Goal: Obtain resource: Download file/media

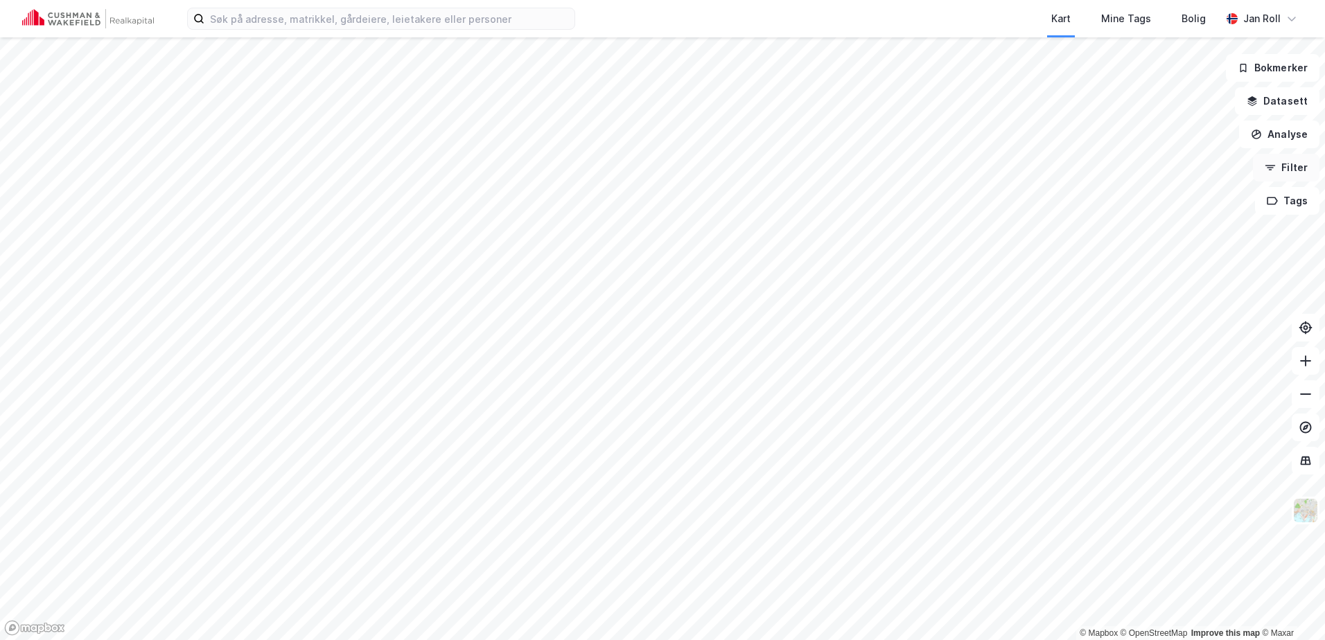
click at [1290, 172] on button "Filter" at bounding box center [1286, 168] width 67 height 28
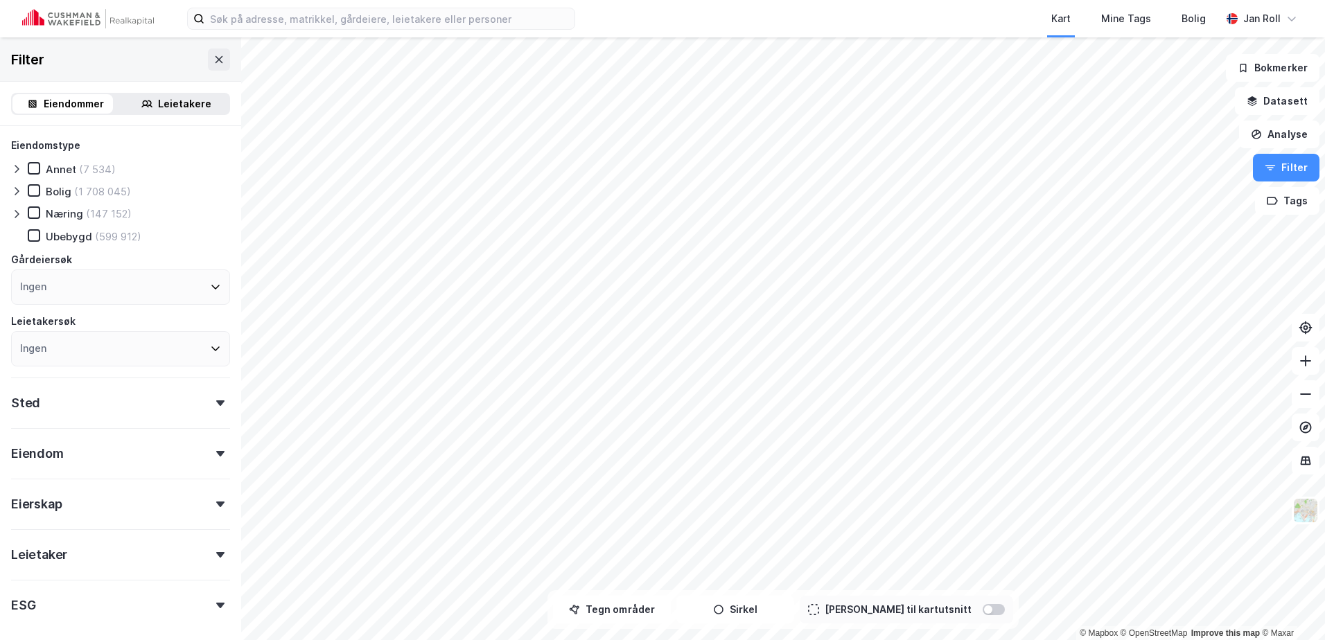
click at [177, 100] on div "Leietakere" at bounding box center [184, 104] width 53 height 17
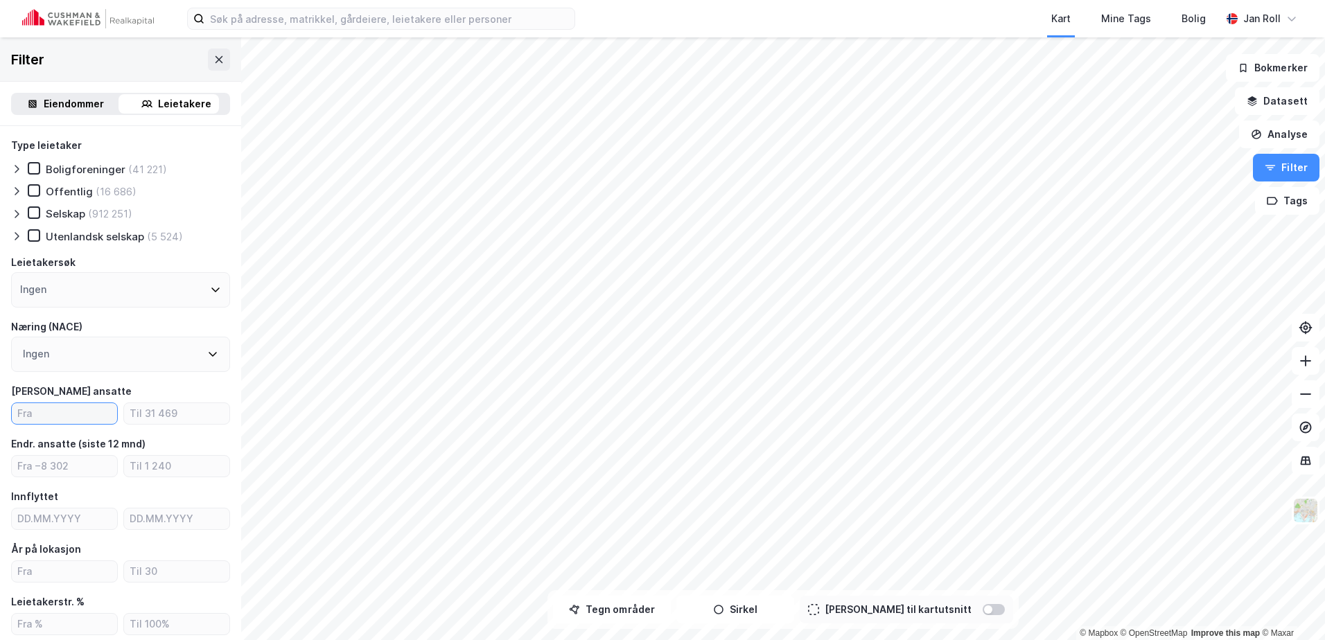
click at [71, 409] on input "number" at bounding box center [64, 413] width 105 height 21
type input "20"
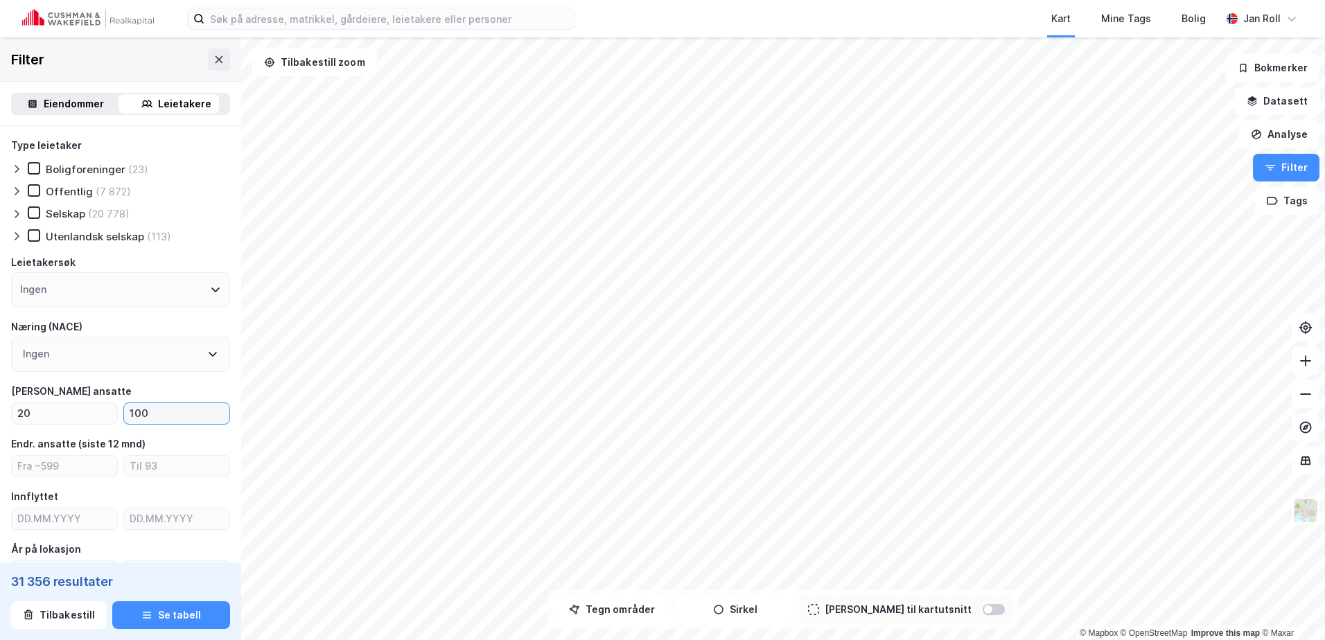
type input "100"
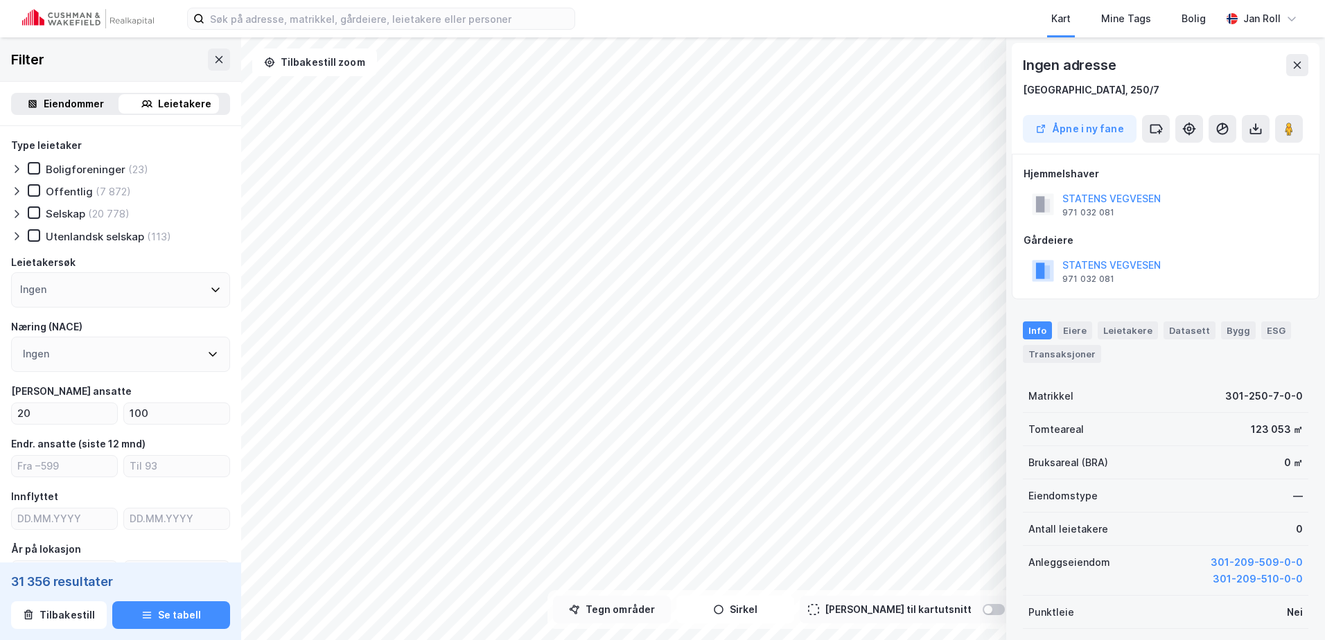
click at [663, 614] on button "Tegn områder" at bounding box center [612, 610] width 118 height 28
click at [624, 602] on button "Tegner i kart" at bounding box center [612, 610] width 118 height 28
drag, startPoint x: 622, startPoint y: 605, endPoint x: 608, endPoint y: 593, distance: 18.7
click at [622, 605] on button "Tegn områder" at bounding box center [612, 610] width 118 height 28
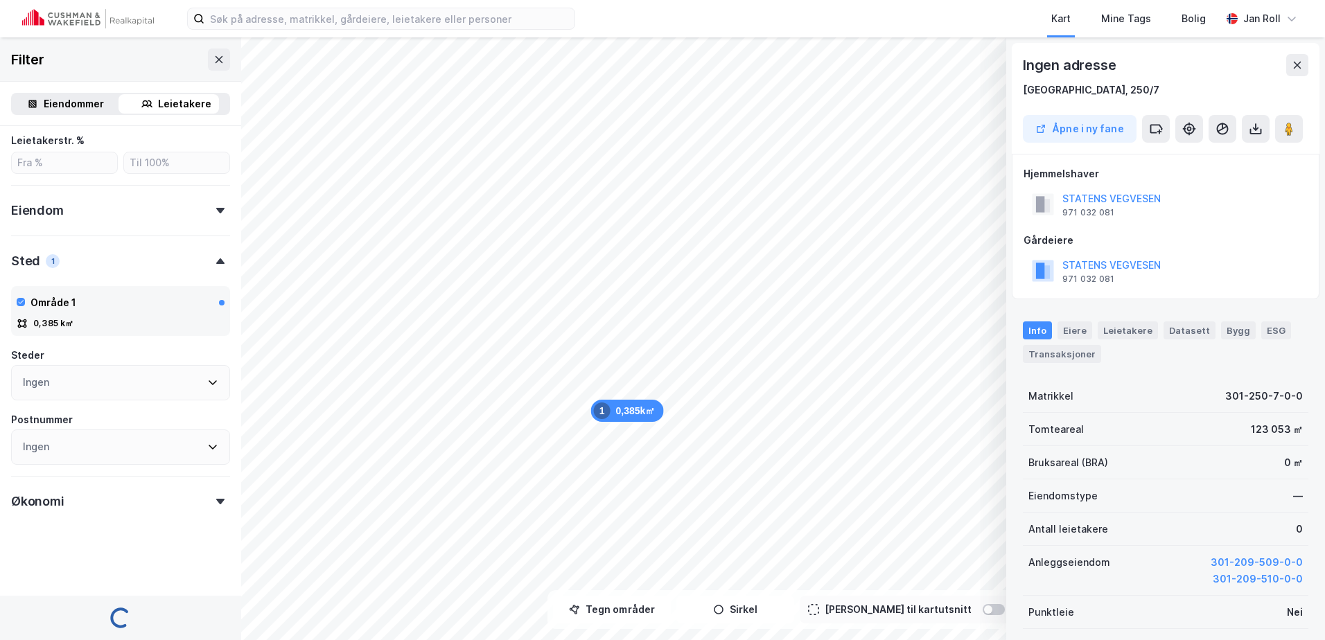
scroll to position [495, 0]
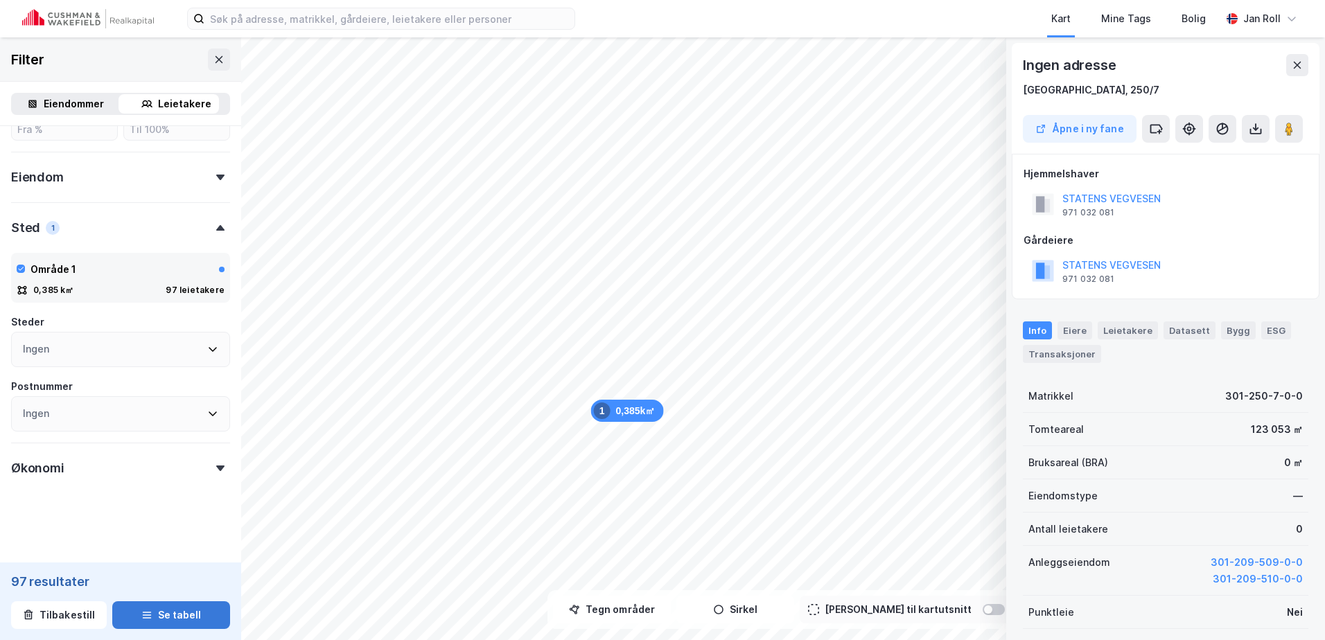
click at [173, 616] on button "Se tabell" at bounding box center [171, 616] width 118 height 28
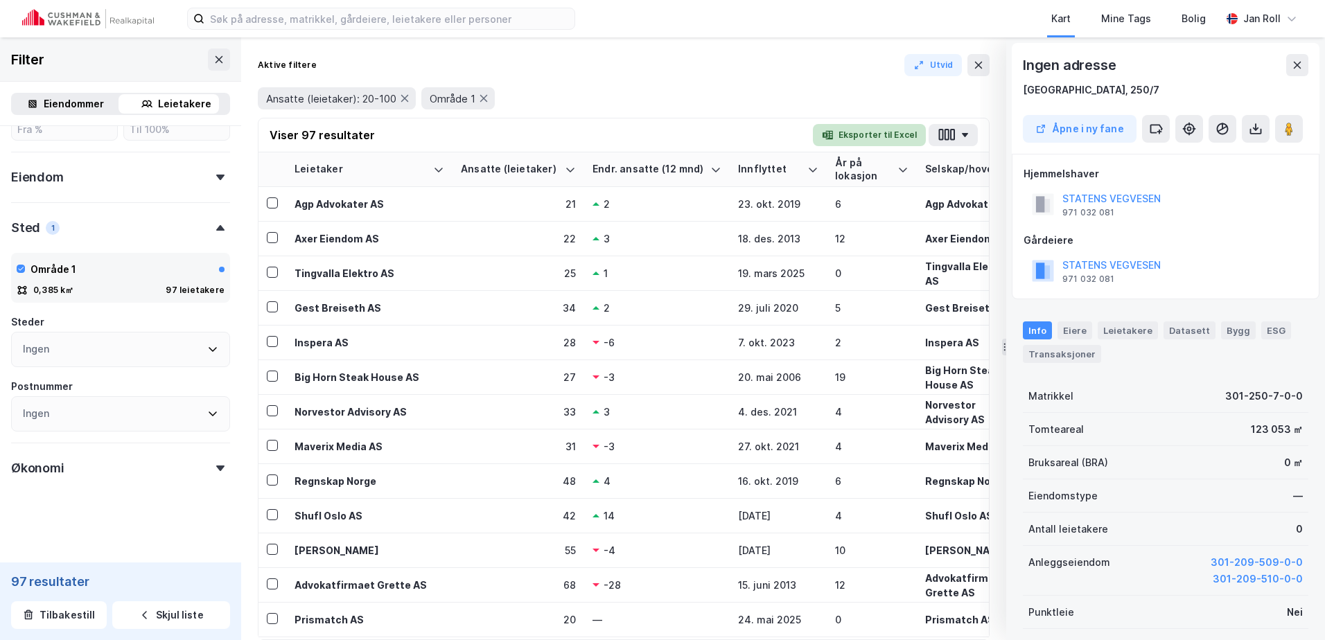
click at [891, 132] on button "Eksporter til Excel" at bounding box center [869, 135] width 113 height 22
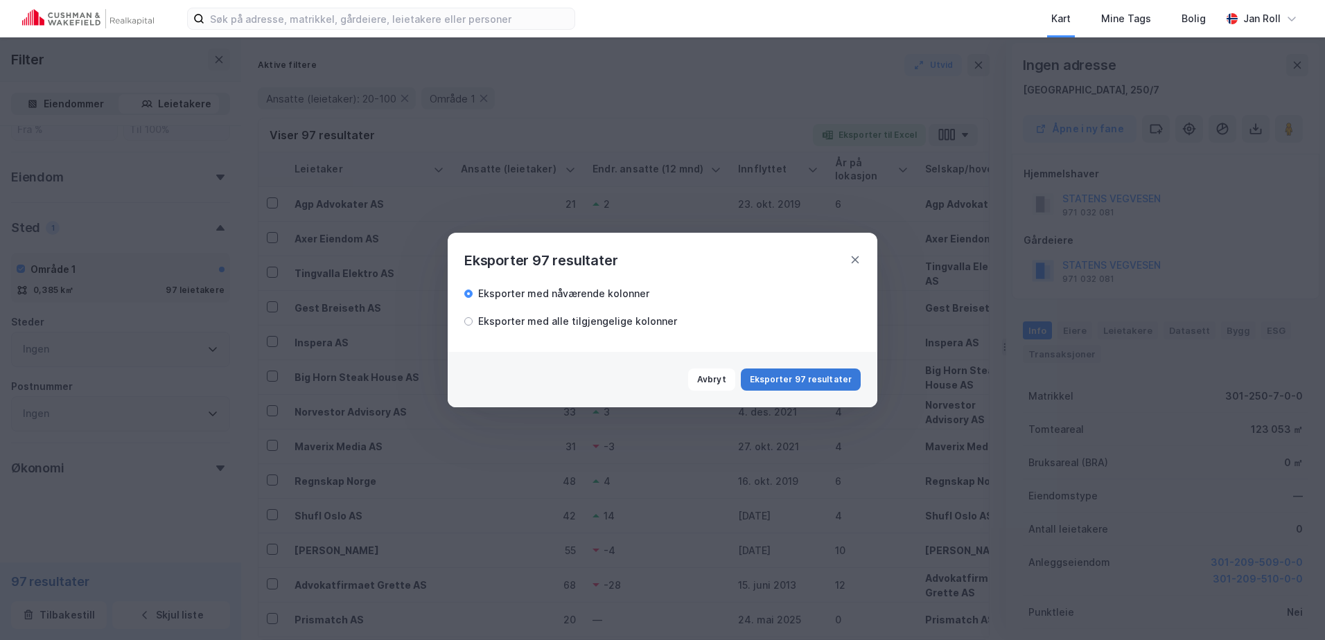
click at [811, 378] on button "Eksporter 97 resultater" at bounding box center [801, 380] width 120 height 22
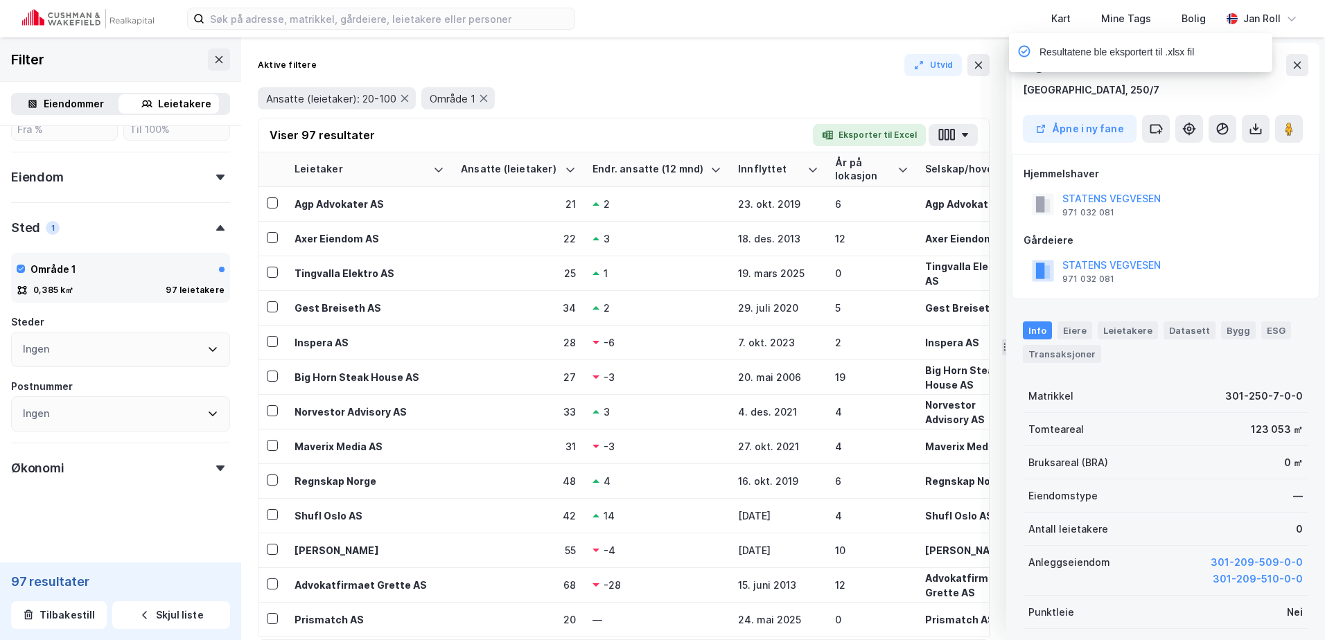
drag, startPoint x: 979, startPoint y: 64, endPoint x: 1009, endPoint y: 46, distance: 35.2
click at [979, 64] on icon at bounding box center [979, 65] width 8 height 7
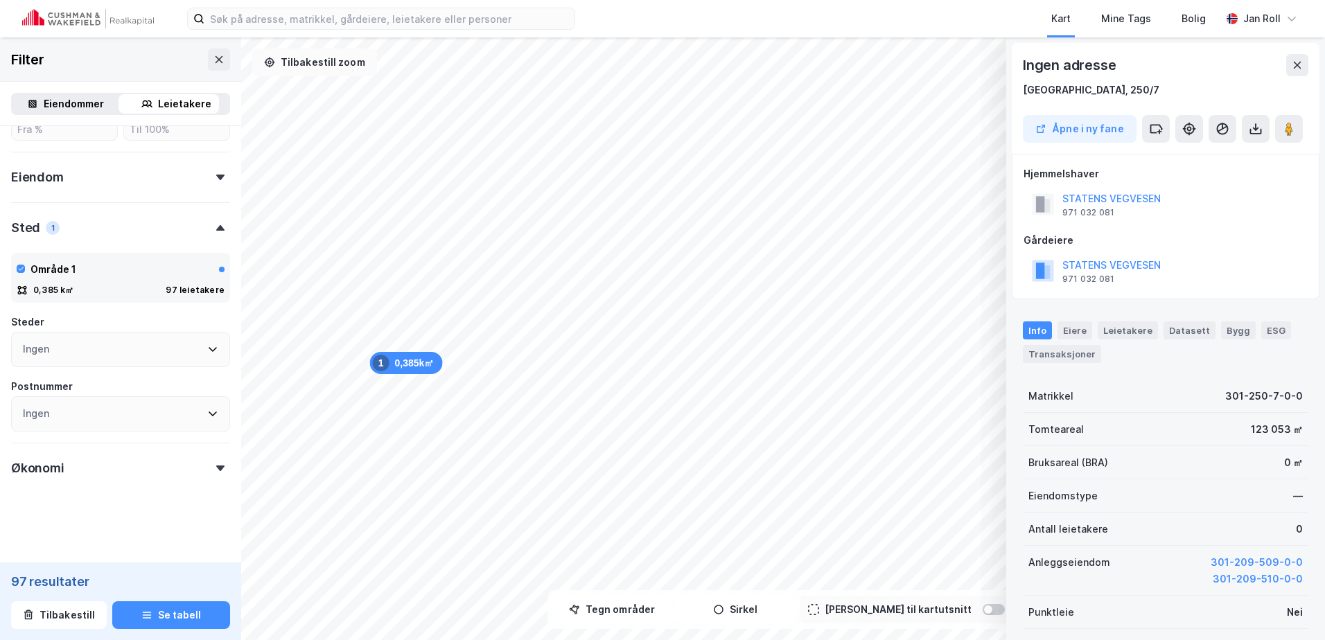
click at [333, 60] on button "Tilbakestill zoom" at bounding box center [314, 63] width 125 height 28
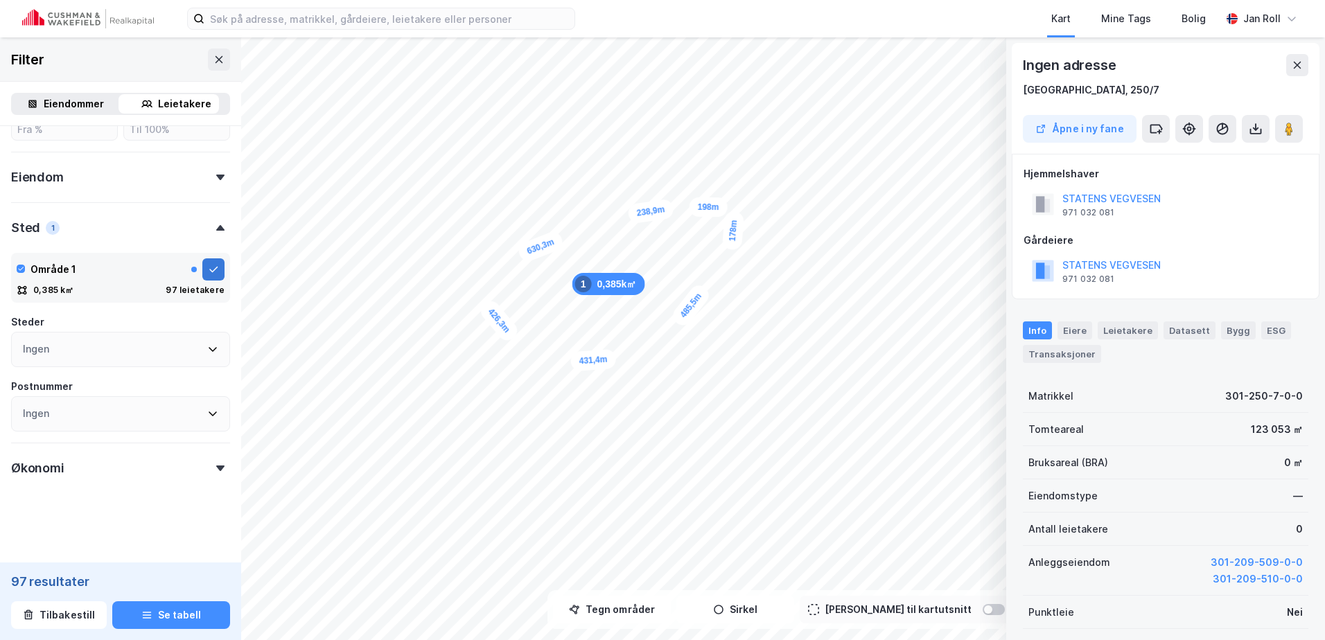
click at [208, 268] on icon at bounding box center [213, 269] width 11 height 11
click at [162, 103] on div "Leietakere" at bounding box center [184, 104] width 53 height 17
click at [71, 100] on div "Eiendommer" at bounding box center [74, 104] width 60 height 17
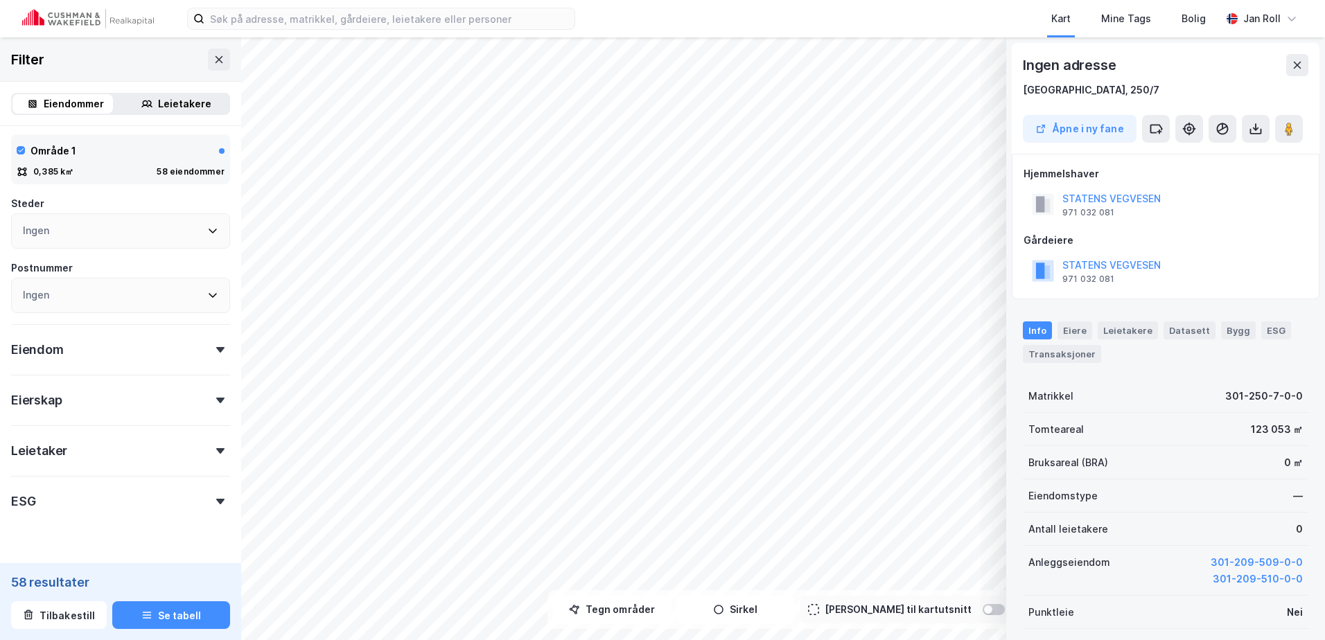
click at [185, 100] on div "Leietakere" at bounding box center [184, 104] width 53 height 17
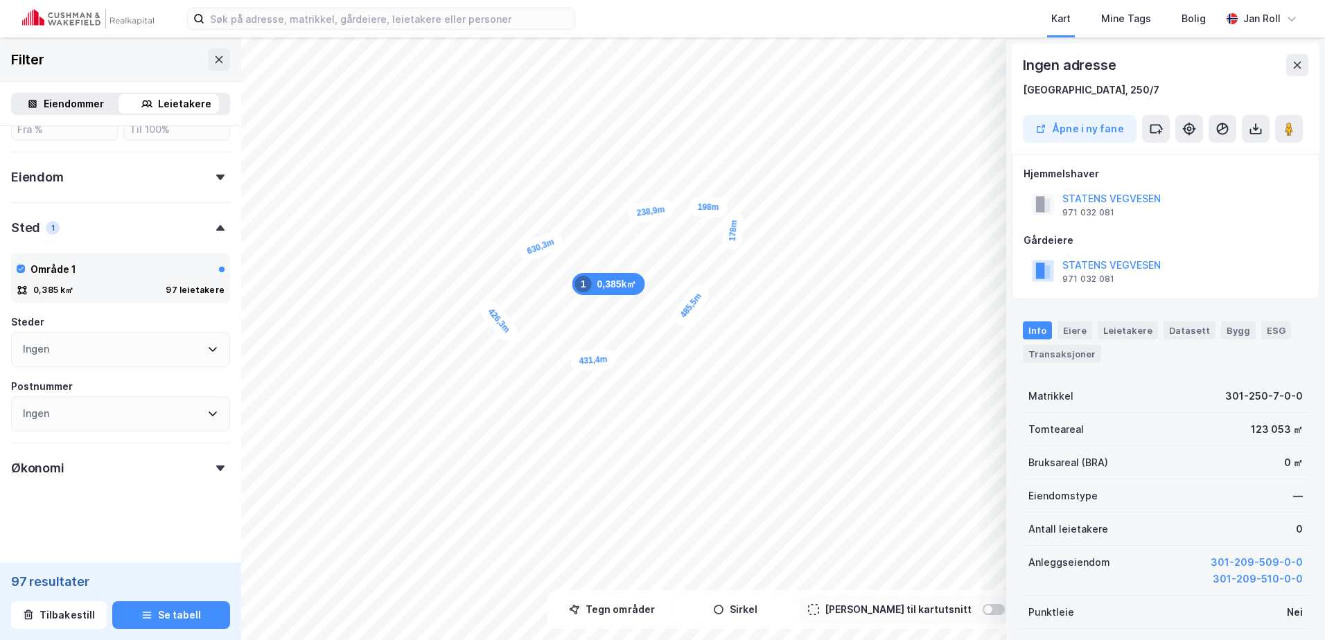
scroll to position [495, 0]
click at [76, 613] on button "Tilbakestill" at bounding box center [59, 616] width 96 height 28
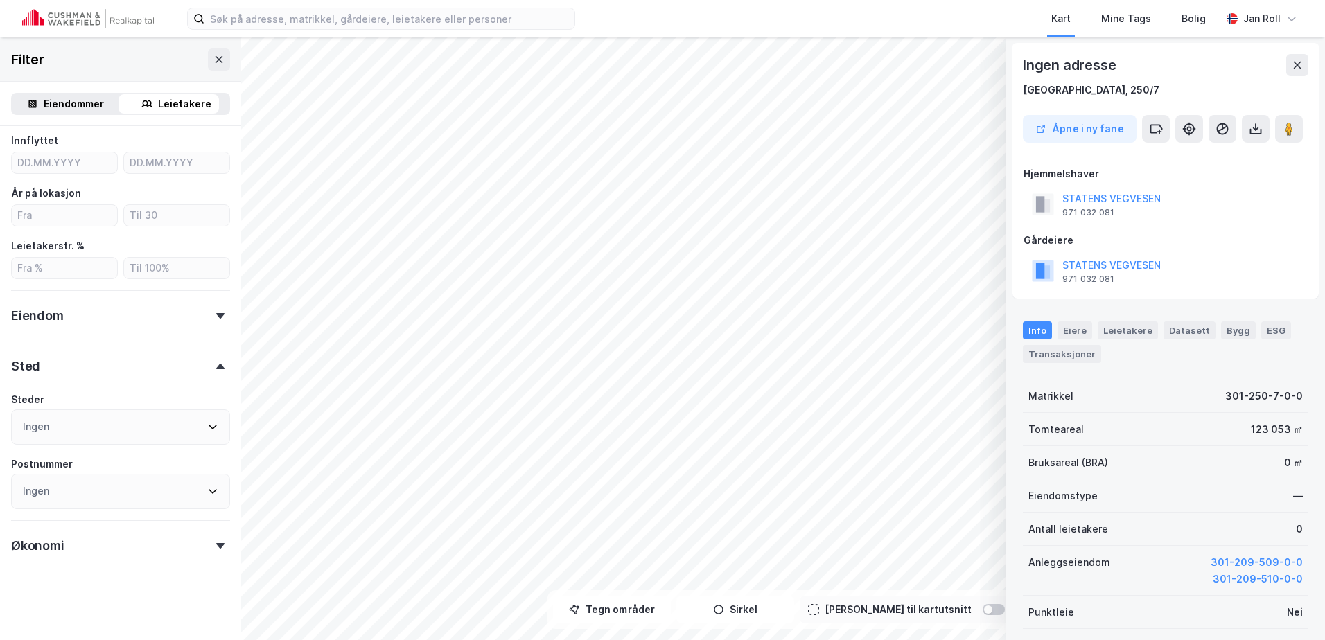
scroll to position [356, 0]
click at [165, 96] on div "Leietakere" at bounding box center [184, 104] width 53 height 17
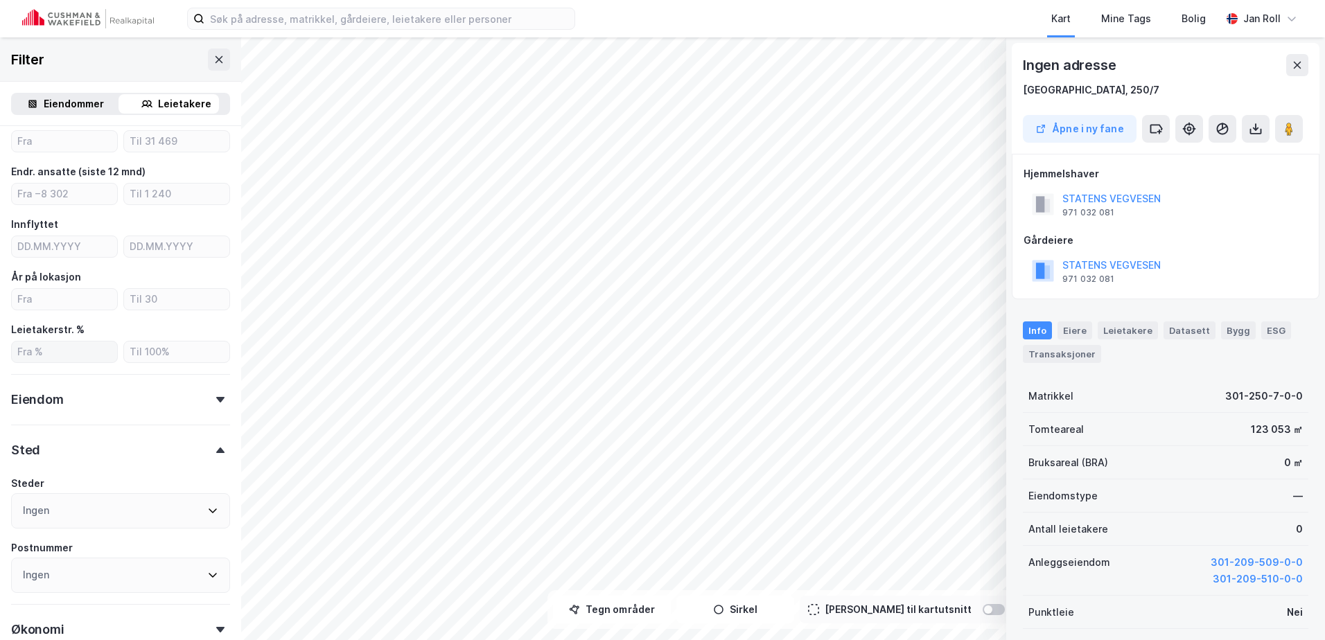
scroll to position [79, 0]
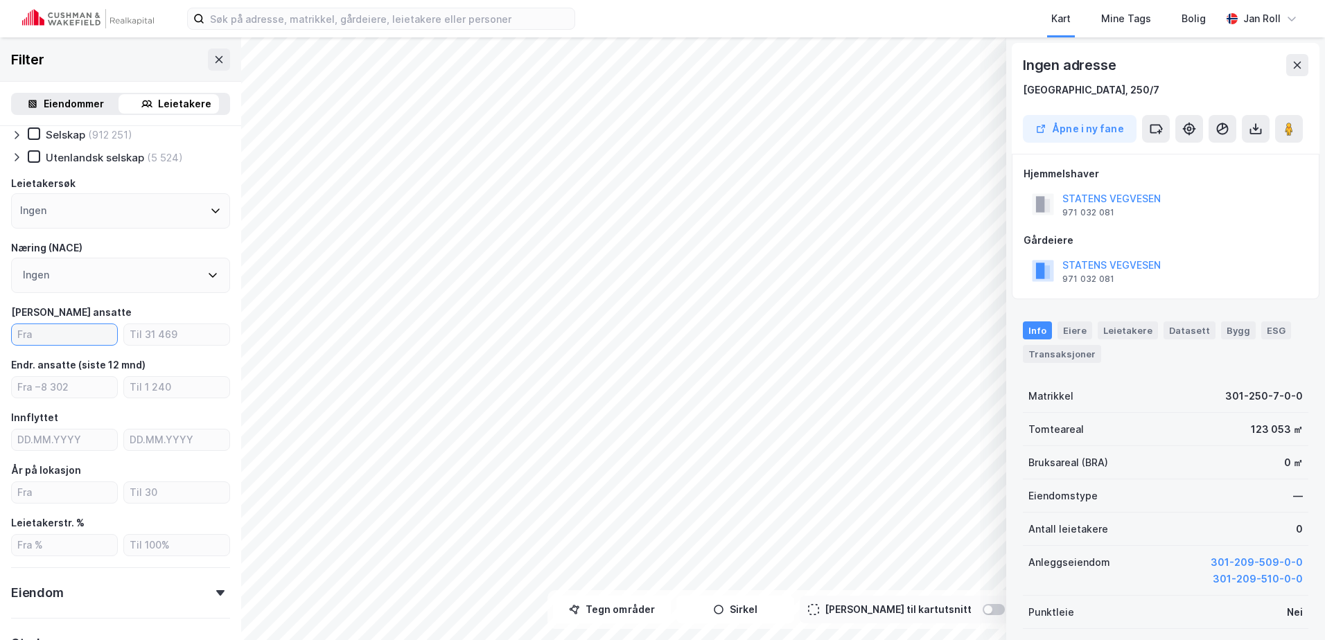
click at [64, 330] on input "number" at bounding box center [64, 334] width 105 height 21
type input "20"
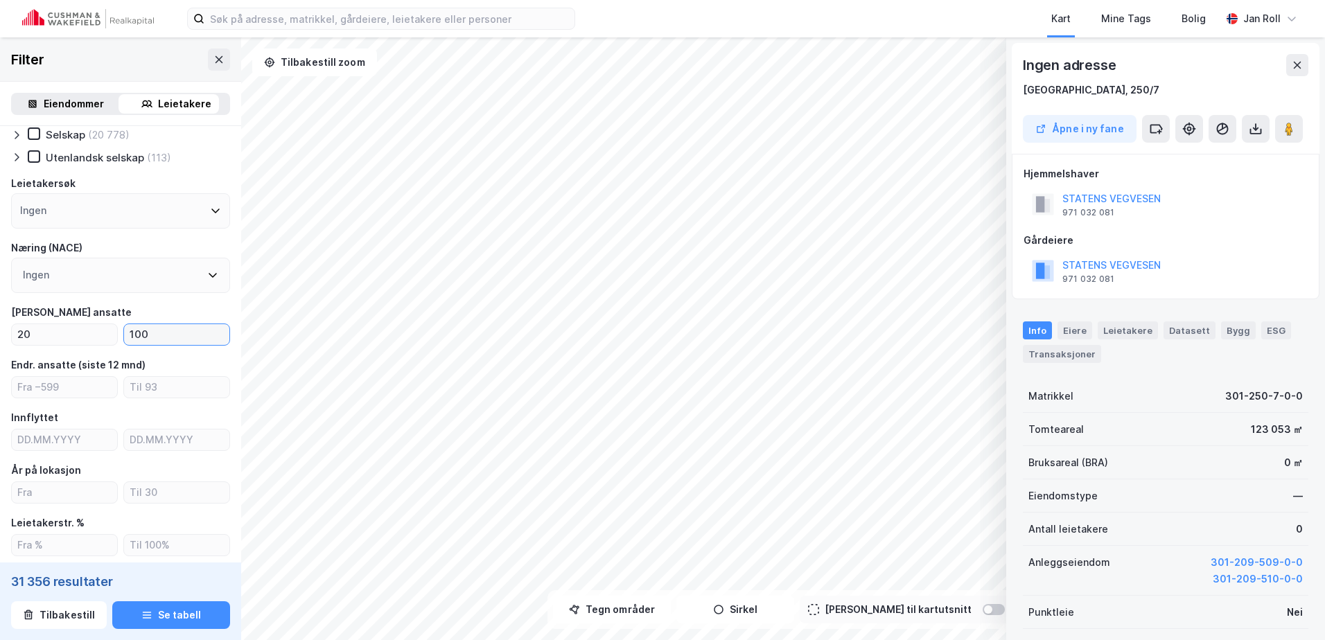
type input "100"
click at [635, 606] on button "Tegn områder" at bounding box center [612, 610] width 118 height 28
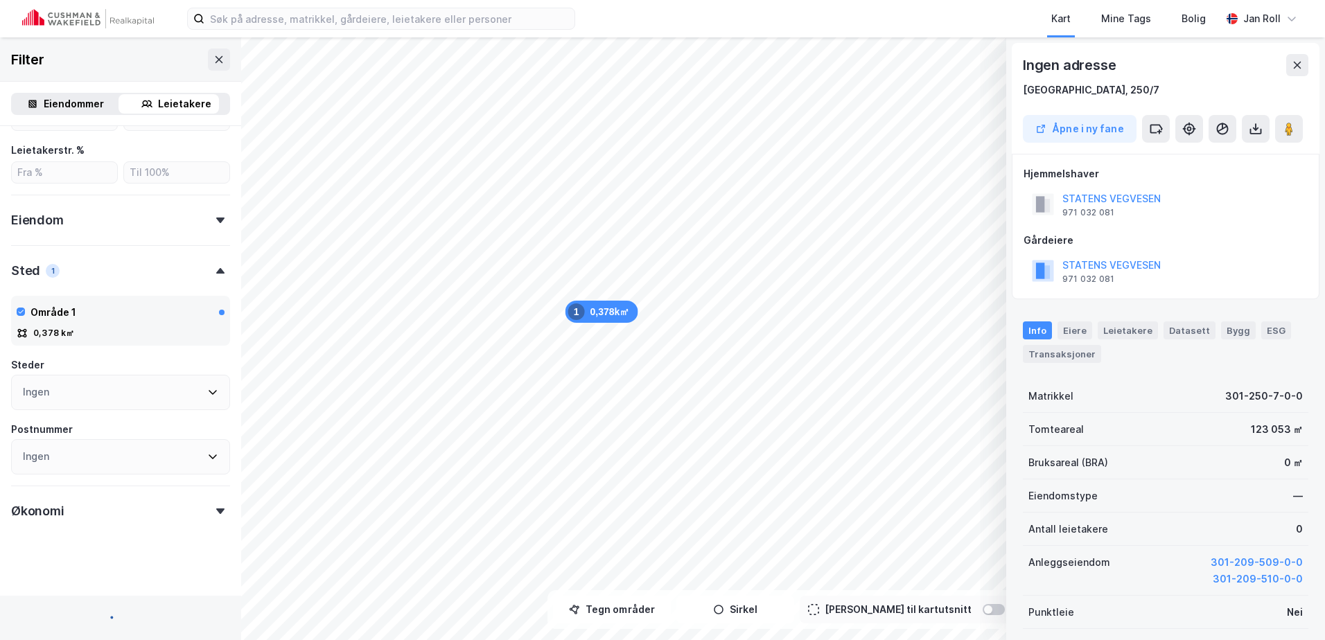
scroll to position [428, 0]
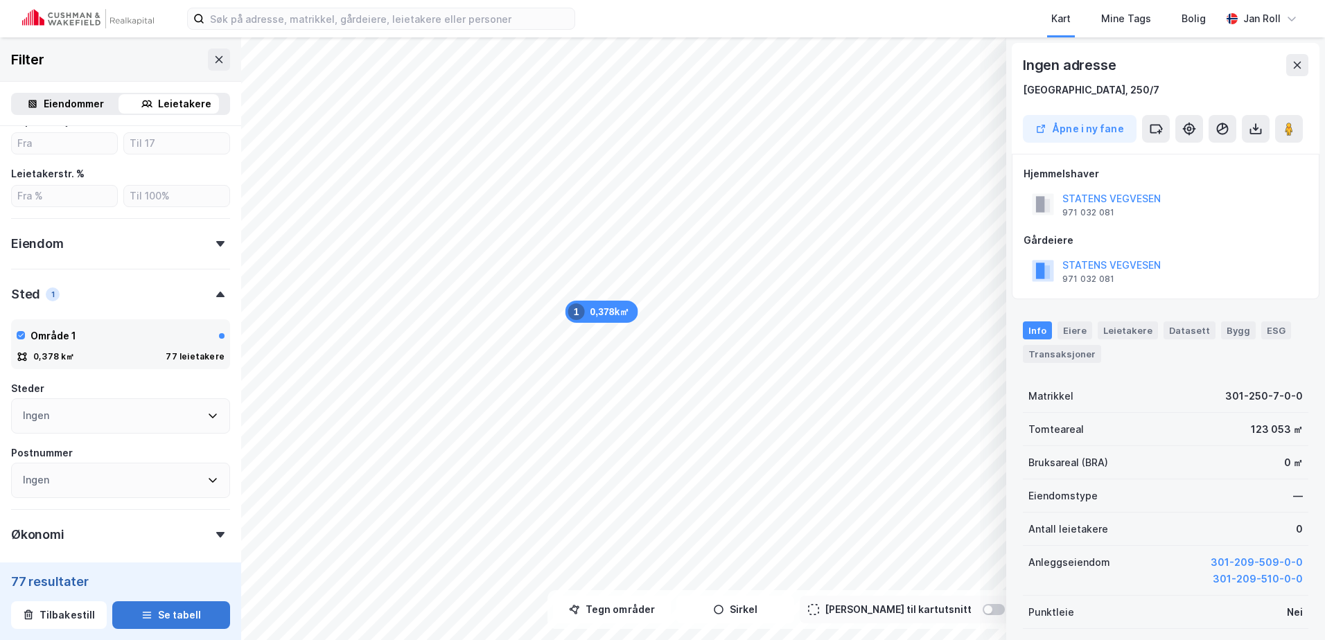
click at [165, 611] on button "Se tabell" at bounding box center [171, 616] width 118 height 28
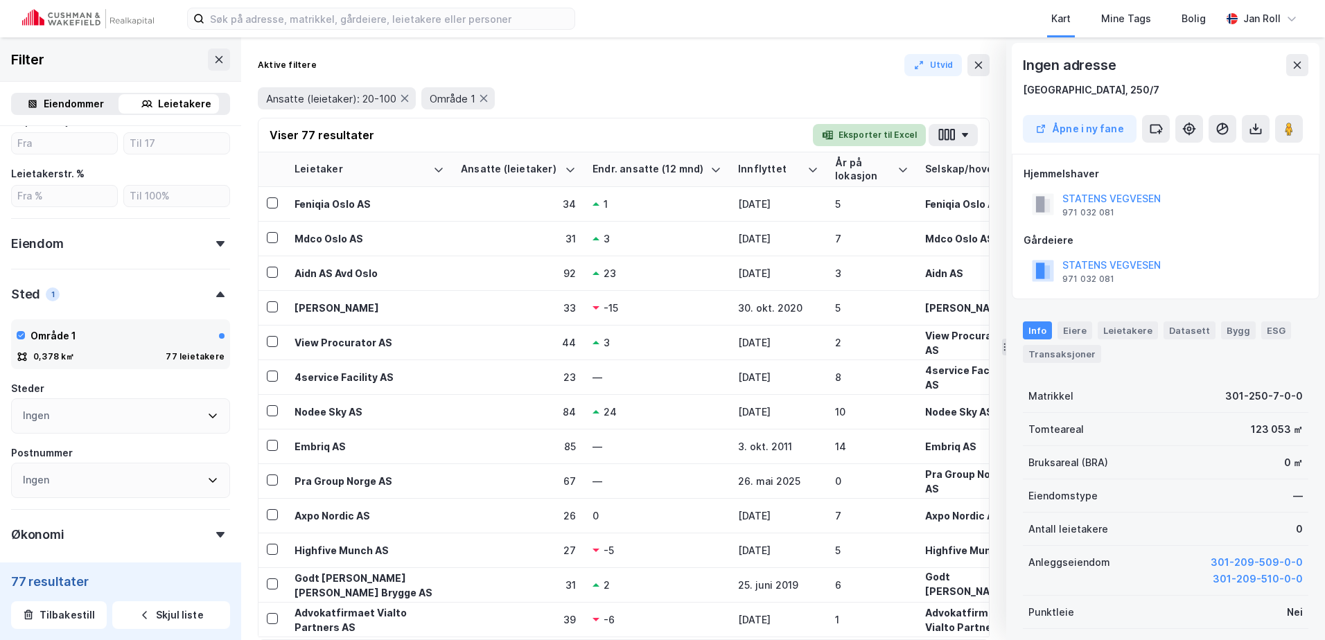
click at [889, 129] on button "Eksporter til Excel" at bounding box center [869, 135] width 113 height 22
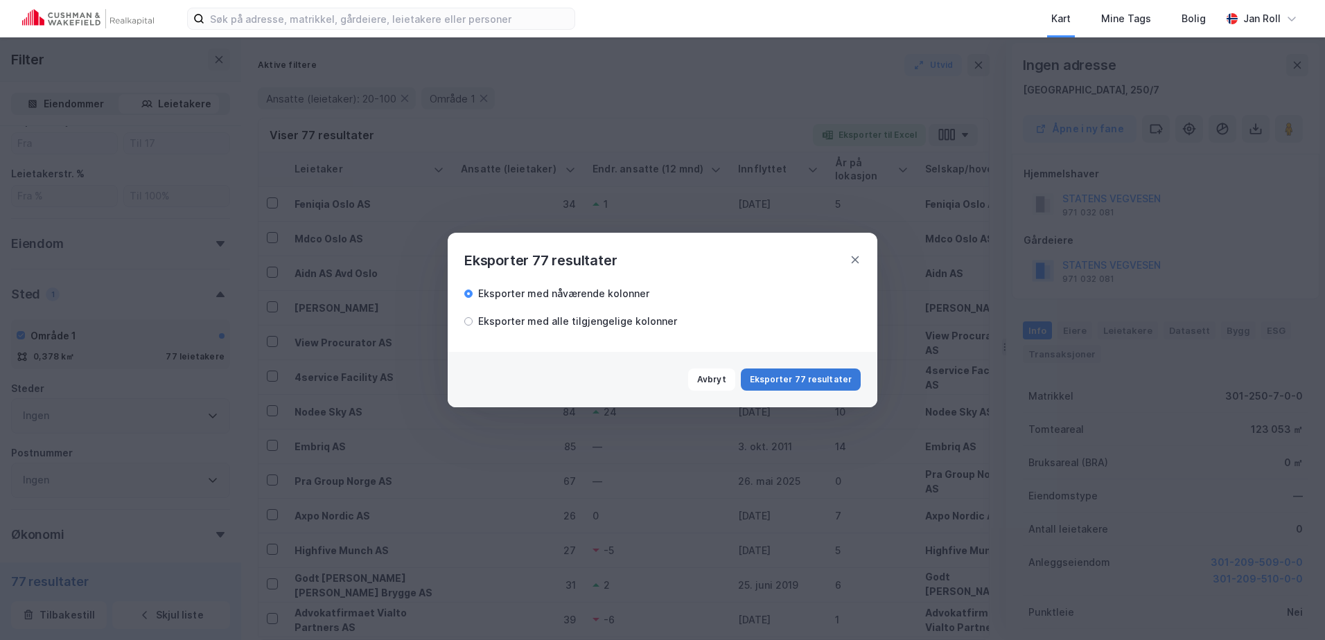
click at [798, 376] on button "Eksporter 77 resultater" at bounding box center [801, 380] width 120 height 22
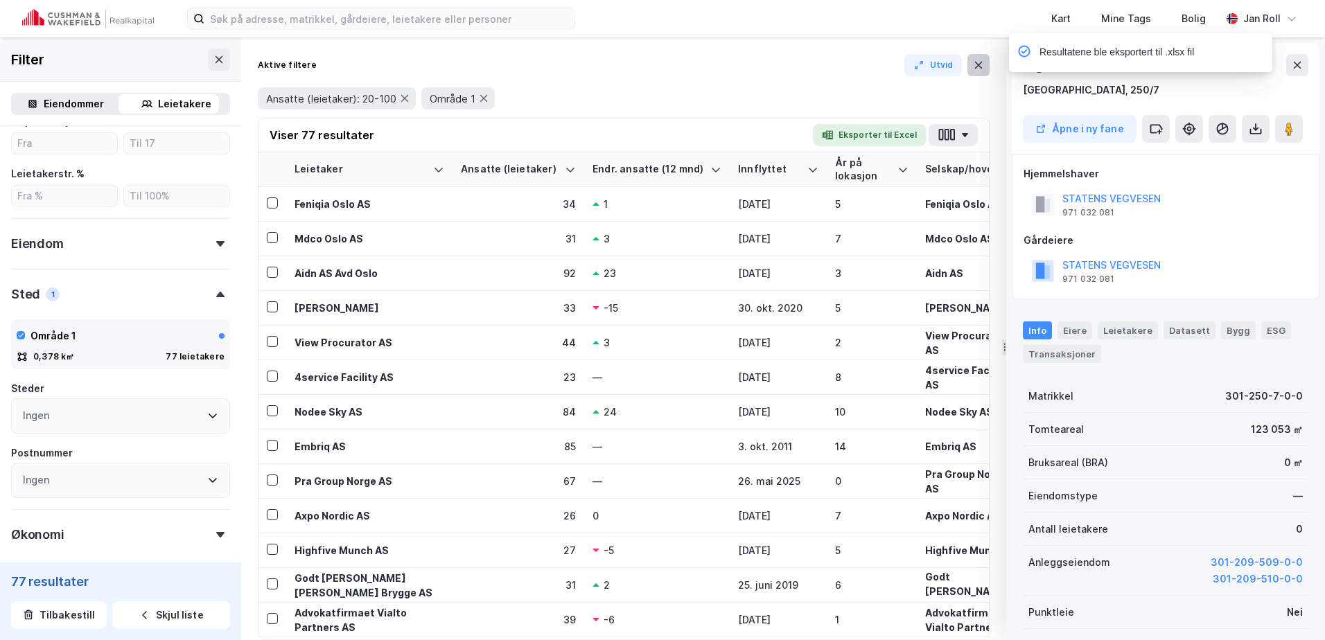
click at [979, 64] on icon at bounding box center [978, 65] width 11 height 11
